Goal: Information Seeking & Learning: Learn about a topic

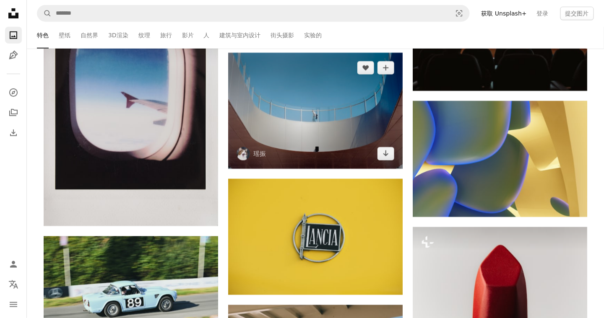
scroll to position [3244, 0]
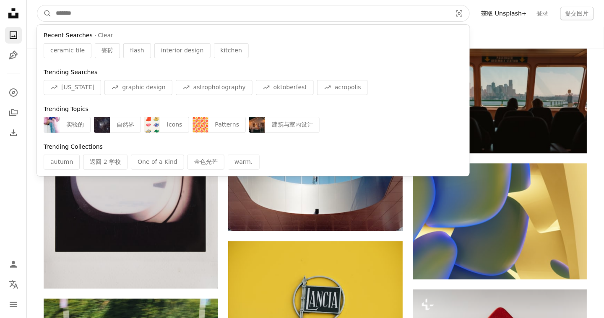
click at [122, 15] on input "查找全站视觉对象" at bounding box center [251, 13] width 398 height 16
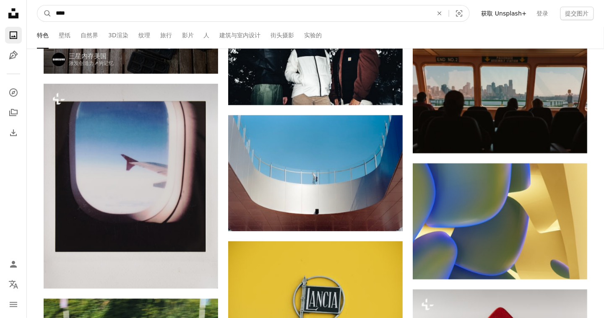
type input "****"
click at [37, 5] on button "A magnifying glass" at bounding box center [44, 13] width 14 height 16
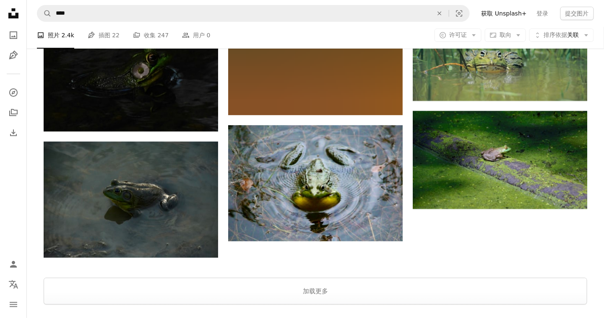
scroll to position [1286, 0]
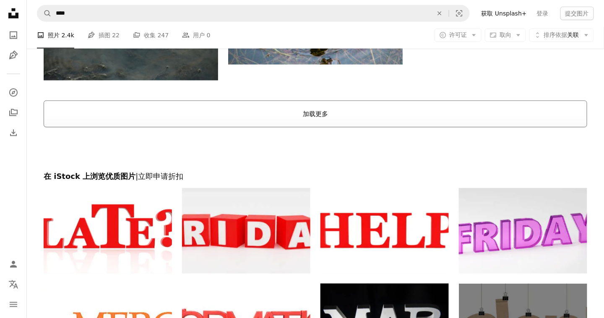
click at [313, 117] on button "加载更多" at bounding box center [316, 114] width 544 height 27
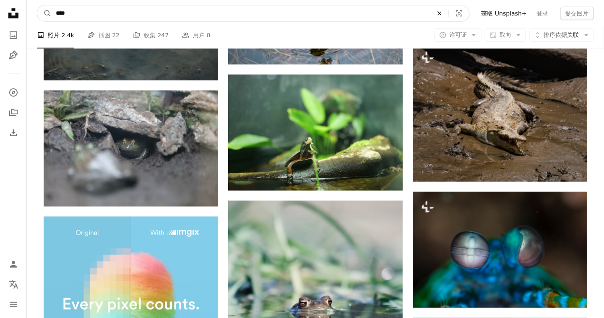
click at [441, 10] on button "An X shape" at bounding box center [439, 13] width 18 height 16
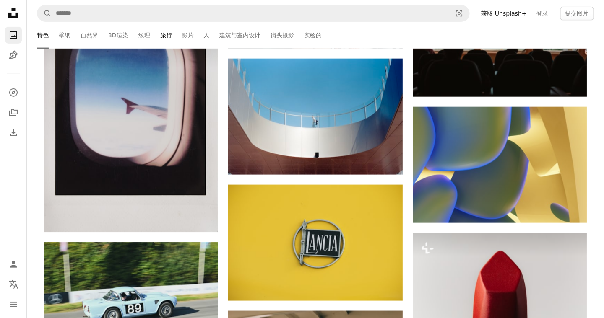
scroll to position [3300, 0]
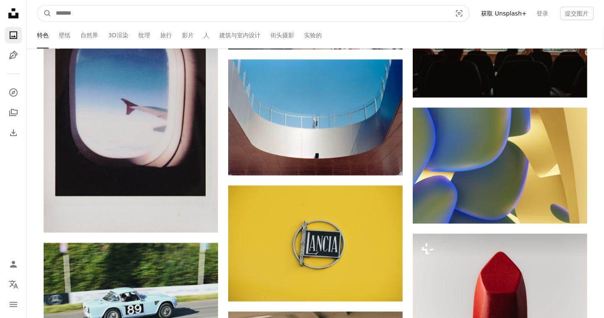
click at [110, 13] on input "查找全站视觉对象" at bounding box center [251, 13] width 398 height 16
type input "*"
type input "****"
click button "A magnifying glass" at bounding box center [44, 13] width 14 height 16
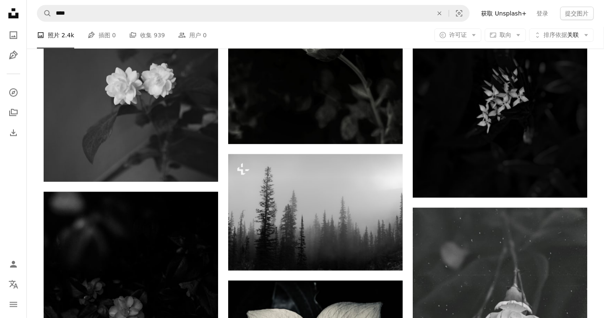
scroll to position [1230, 0]
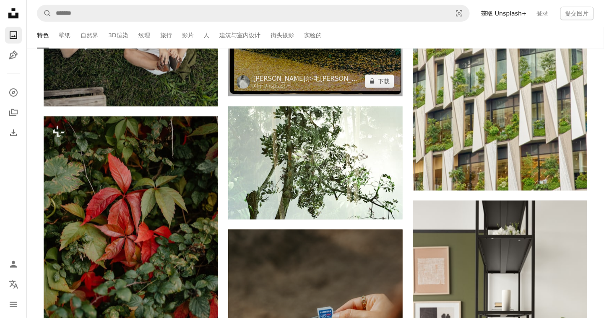
scroll to position [4452, 0]
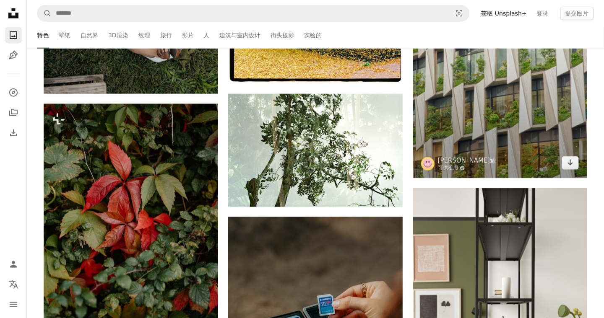
click at [465, 121] on img at bounding box center [500, 48] width 175 height 262
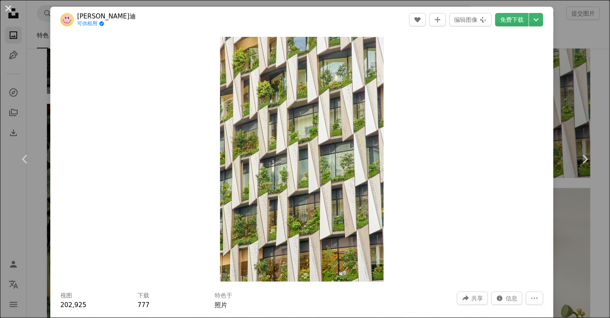
click at [10, 10] on button "An X shape" at bounding box center [8, 8] width 10 height 10
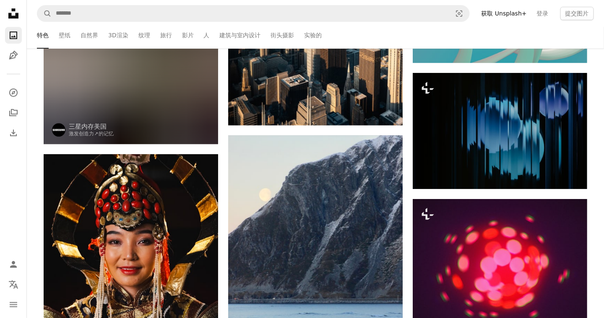
scroll to position [7193, 0]
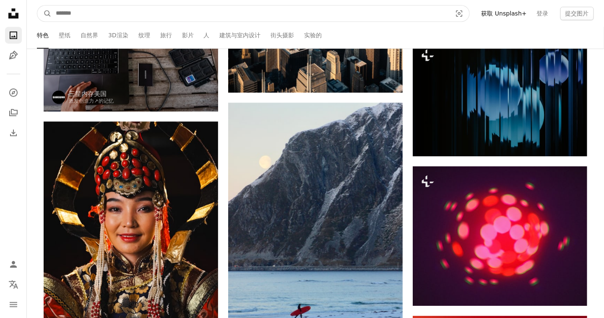
click at [121, 11] on input "查找全站视觉对象" at bounding box center [251, 13] width 398 height 16
type input "**"
click button "A magnifying glass" at bounding box center [44, 13] width 14 height 16
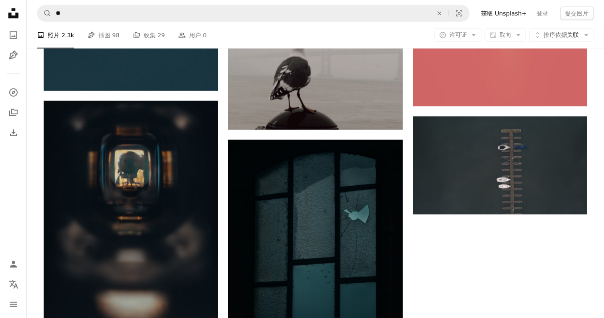
scroll to position [1398, 0]
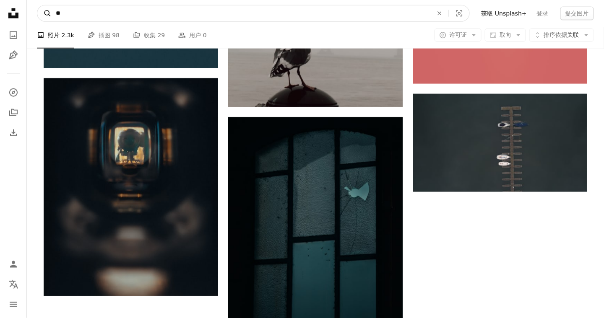
drag, startPoint x: 123, startPoint y: 13, endPoint x: 41, endPoint y: 9, distance: 82.3
click at [41, 9] on form "A magnifying glass ** An X shape Visual search" at bounding box center [253, 13] width 433 height 17
type input "**"
click button "A magnifying glass" at bounding box center [44, 13] width 14 height 16
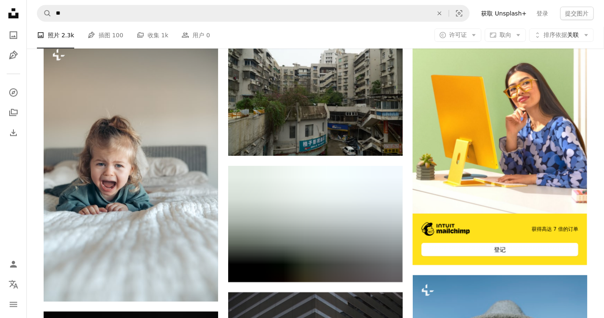
scroll to position [168, 0]
